Goal: Task Accomplishment & Management: Manage account settings

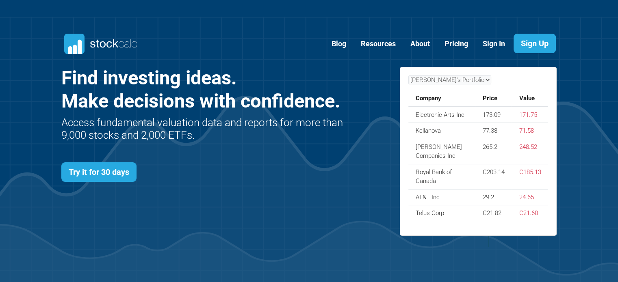
scroll to position [353, 520]
click at [492, 45] on link "Sign In" at bounding box center [494, 44] width 35 height 20
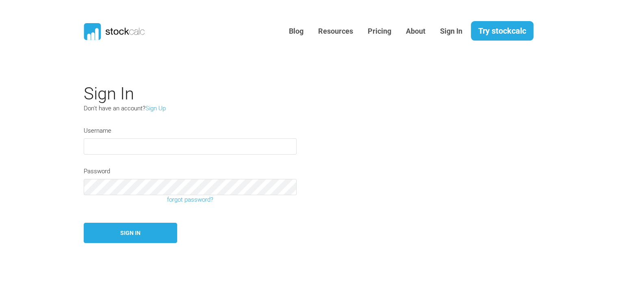
click at [232, 149] on input "text" at bounding box center [190, 147] width 213 height 16
drag, startPoint x: 312, startPoint y: 183, endPoint x: 325, endPoint y: 197, distance: 18.7
click at [325, 197] on form "Username Password forgot password? Sign In" at bounding box center [271, 184] width 374 height 117
click at [153, 107] on link "Sign Up" at bounding box center [155, 108] width 20 height 7
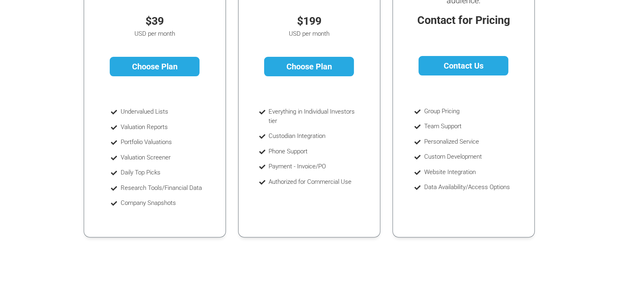
scroll to position [81, 0]
